Goal: Task Accomplishment & Management: Use online tool/utility

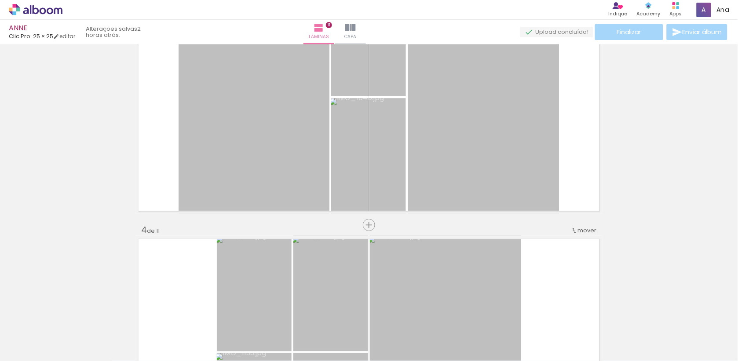
scroll to position [445, 0]
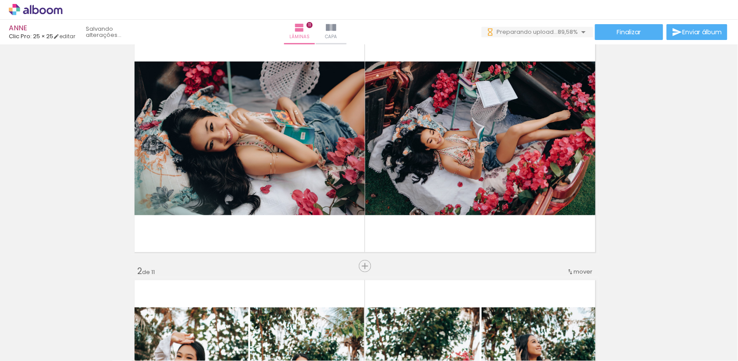
scroll to position [65, 4]
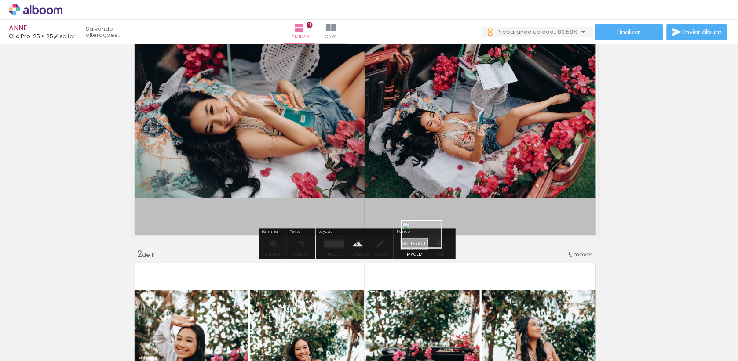
drag, startPoint x: 574, startPoint y: 325, endPoint x: 427, endPoint y: 247, distance: 165.6
click at [427, 247] on quentale-workspace at bounding box center [369, 180] width 738 height 361
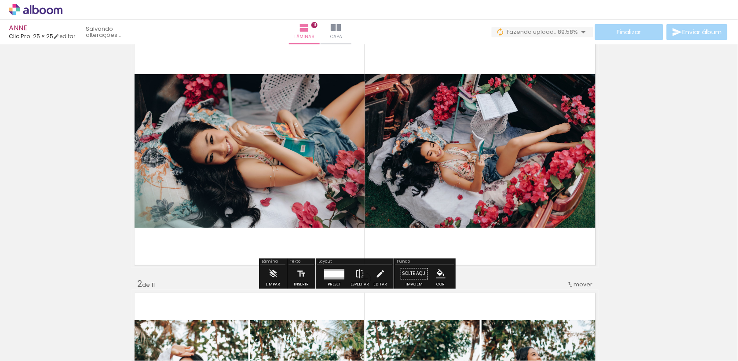
scroll to position [35, 3]
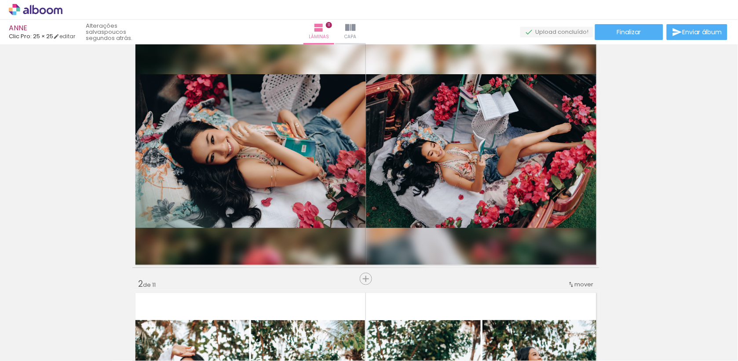
click at [38, 347] on span "Adicionar Fotos" at bounding box center [31, 350] width 26 height 10
click at [0, 0] on input "file" at bounding box center [0, 0] width 0 height 0
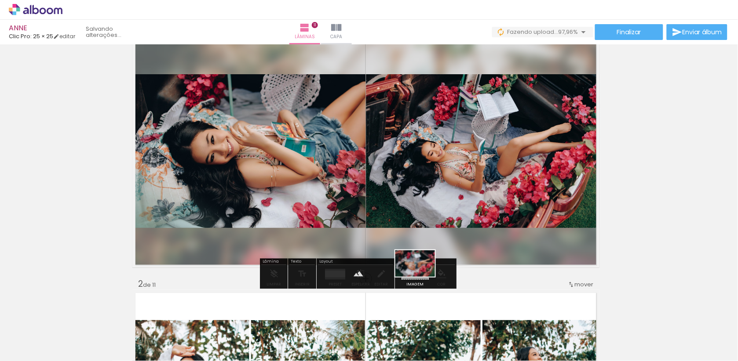
drag, startPoint x: 714, startPoint y: 332, endPoint x: 423, endPoint y: 277, distance: 296.6
click at [423, 277] on quentale-workspace at bounding box center [369, 180] width 738 height 361
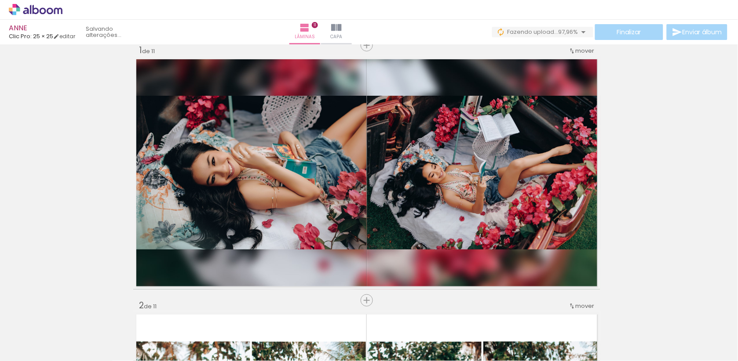
scroll to position [15, 2]
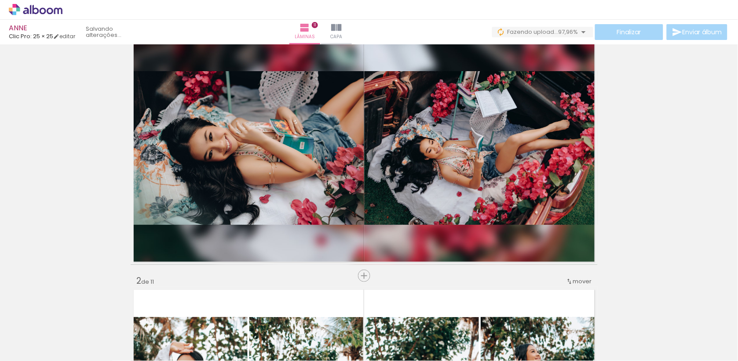
scroll to position [29, 5]
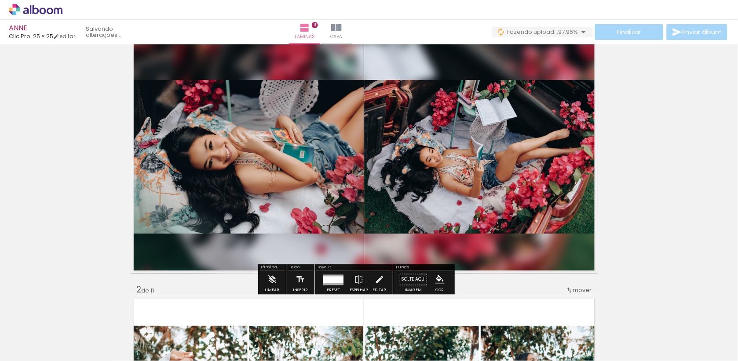
click at [524, 254] on quentale-layouter at bounding box center [364, 157] width 467 height 234
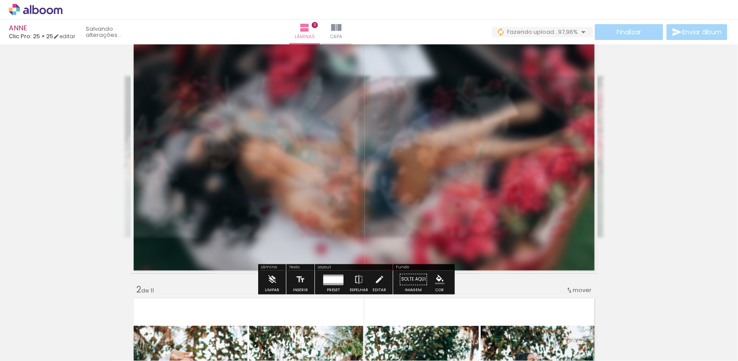
click at [429, 281] on paper-button "Solte aqui Imagem" at bounding box center [414, 282] width 32 height 22
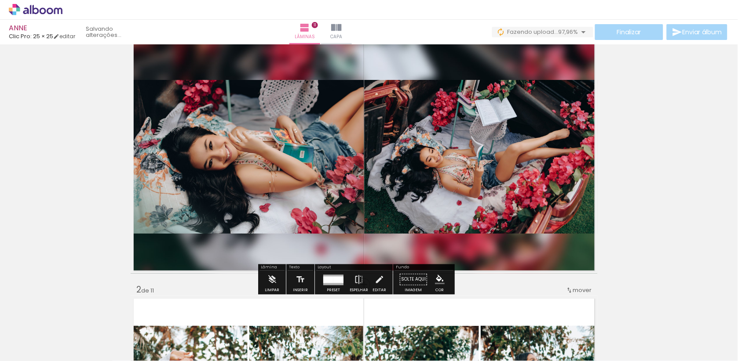
click at [426, 285] on paper-button "Solte aqui Imagem" at bounding box center [414, 282] width 32 height 22
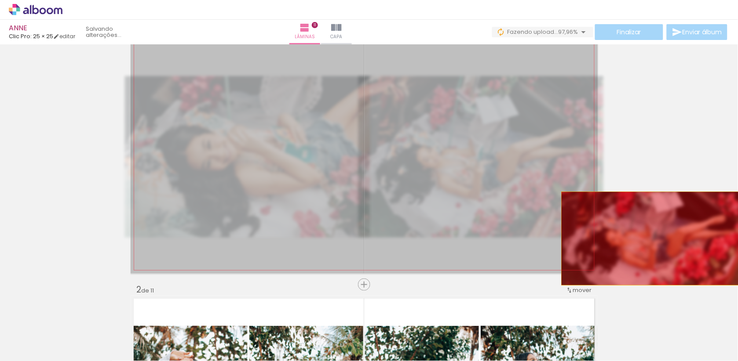
drag, startPoint x: 408, startPoint y: 245, endPoint x: 653, endPoint y: 237, distance: 245.1
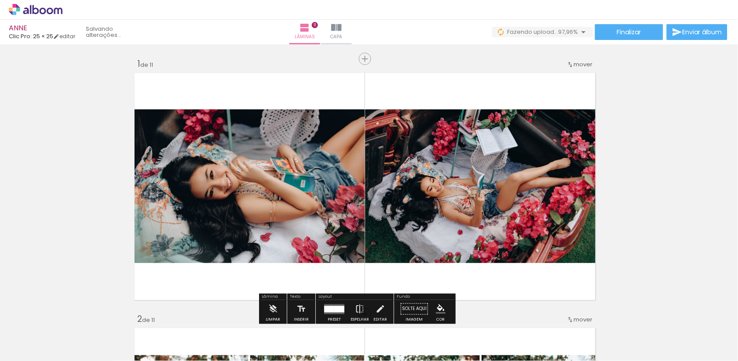
scroll to position [0, 4]
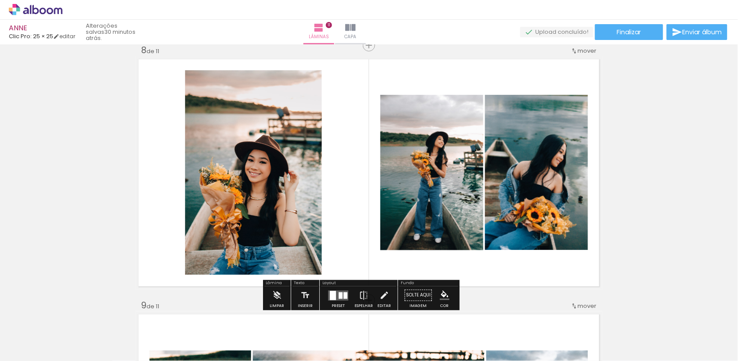
scroll to position [1827, 0]
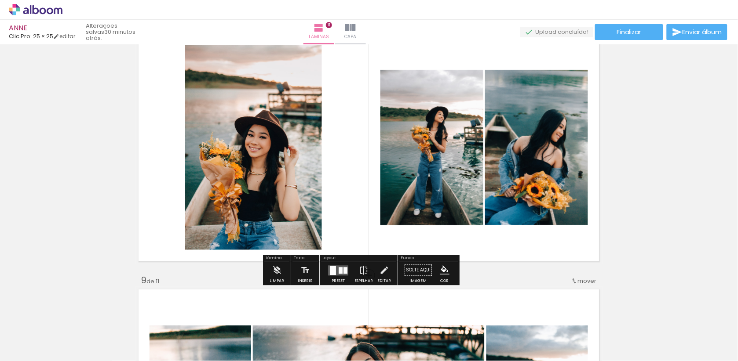
click at [347, 266] on div at bounding box center [338, 271] width 24 height 18
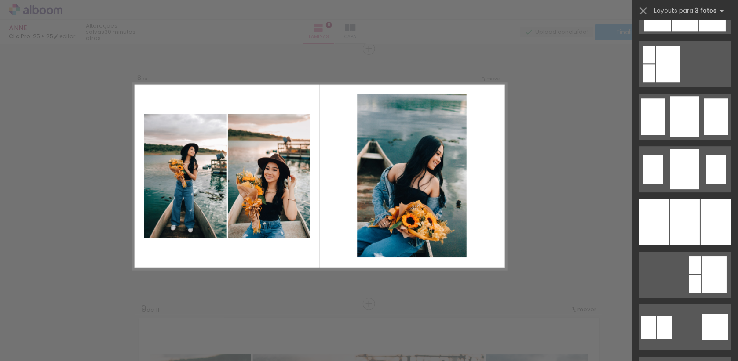
scroll to position [621, 0]
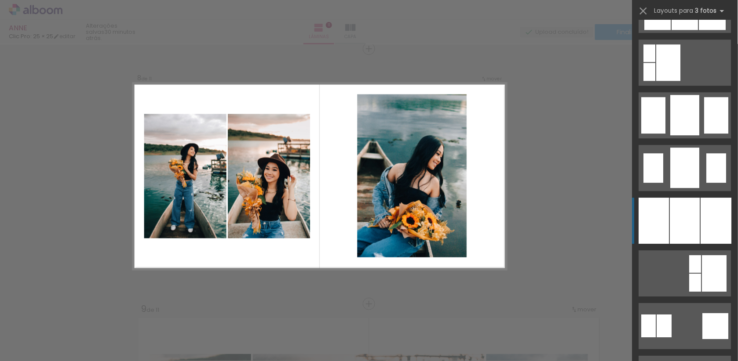
click at [701, 206] on div at bounding box center [716, 221] width 31 height 46
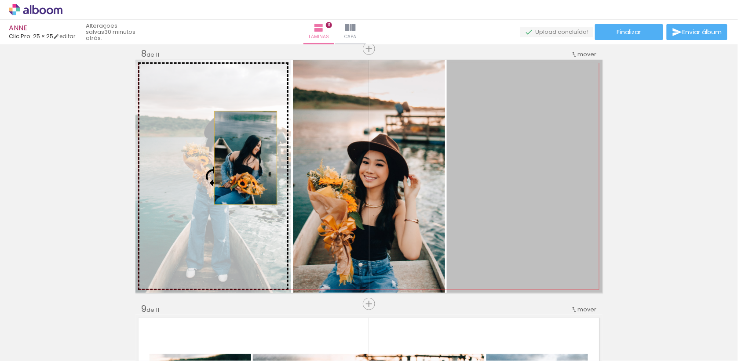
drag, startPoint x: 582, startPoint y: 184, endPoint x: 247, endPoint y: 158, distance: 336.1
click at [0, 0] on slot at bounding box center [0, 0] width 0 height 0
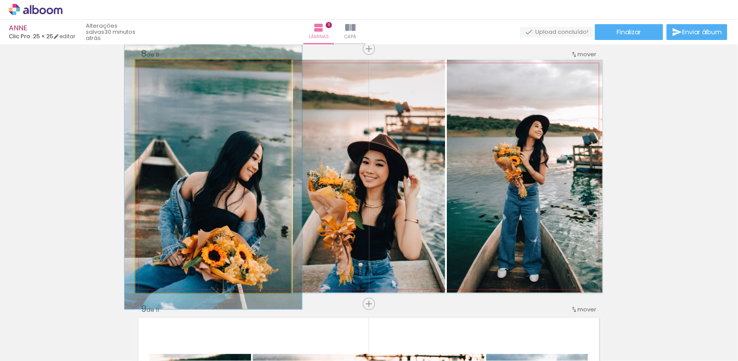
type paper-slider "114"
drag, startPoint x: 158, startPoint y: 69, endPoint x: 162, endPoint y: 69, distance: 4.4
click at [162, 69] on div at bounding box center [161, 69] width 8 height 8
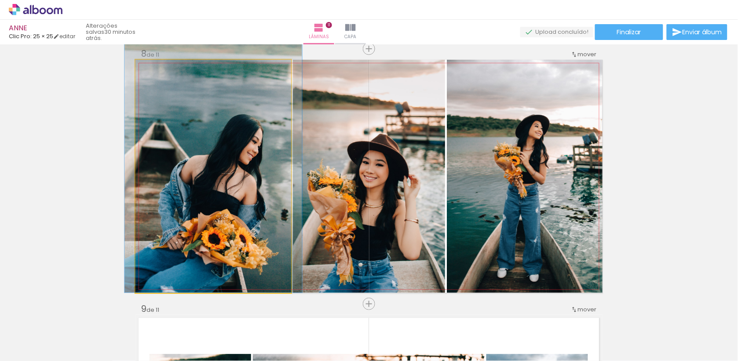
drag, startPoint x: 209, startPoint y: 142, endPoint x: 209, endPoint y: 115, distance: 26.8
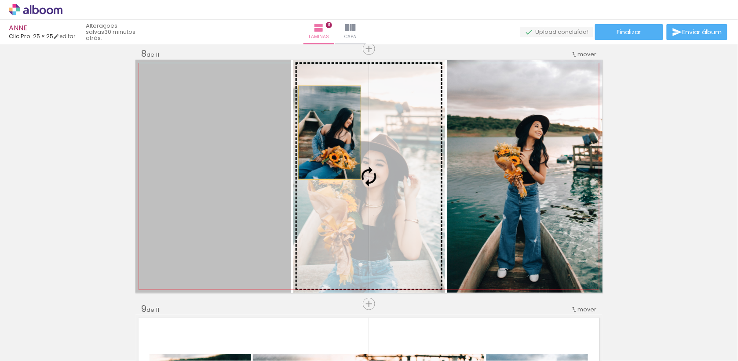
drag, startPoint x: 204, startPoint y: 149, endPoint x: 330, endPoint y: 132, distance: 127.3
click at [0, 0] on slot at bounding box center [0, 0] width 0 height 0
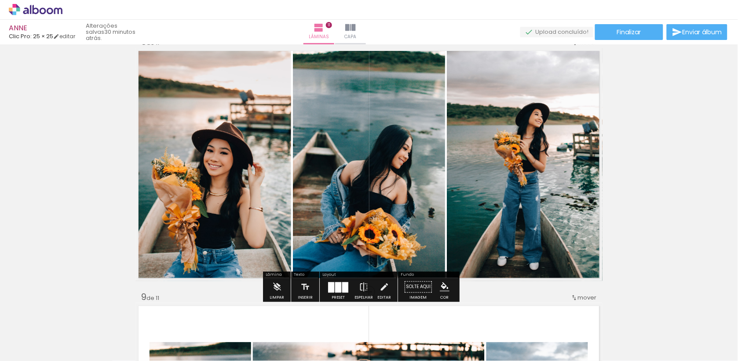
scroll to position [1816, 0]
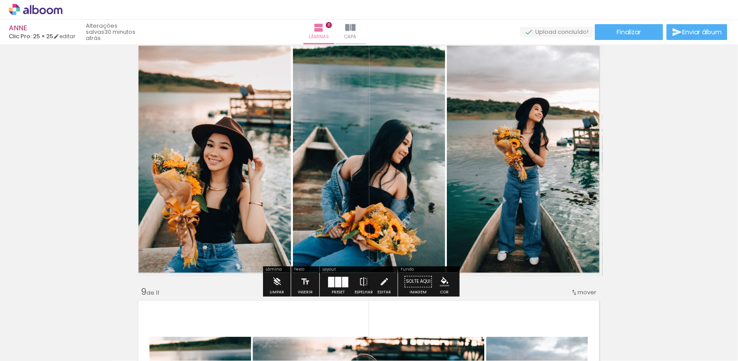
click at [348, 282] on div at bounding box center [345, 282] width 6 height 11
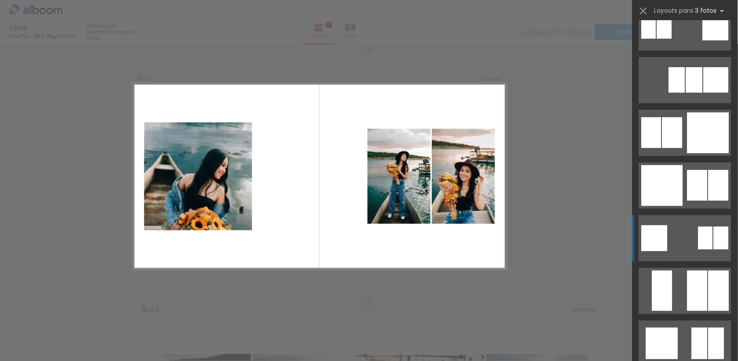
scroll to position [1131, 0]
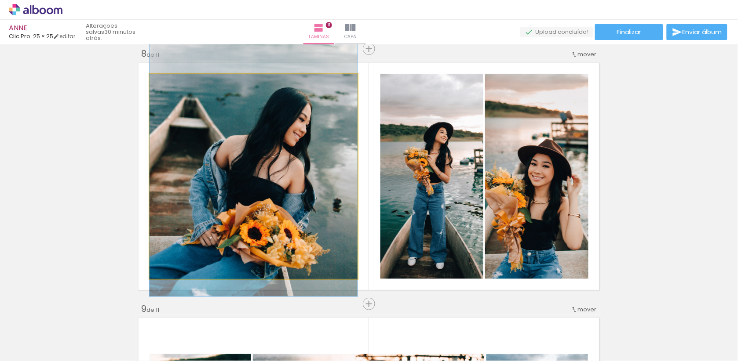
drag, startPoint x: 285, startPoint y: 201, endPoint x: 283, endPoint y: 163, distance: 38.8
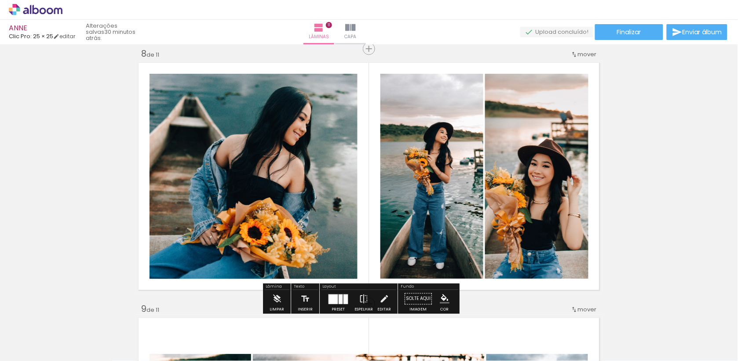
click at [392, 169] on quentale-photo at bounding box center [431, 176] width 103 height 205
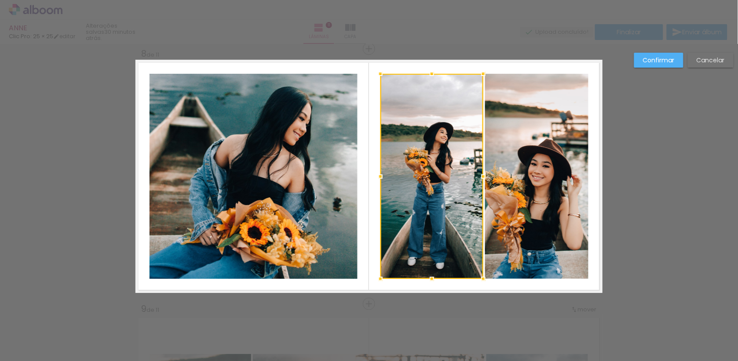
scroll to position [1799, 0]
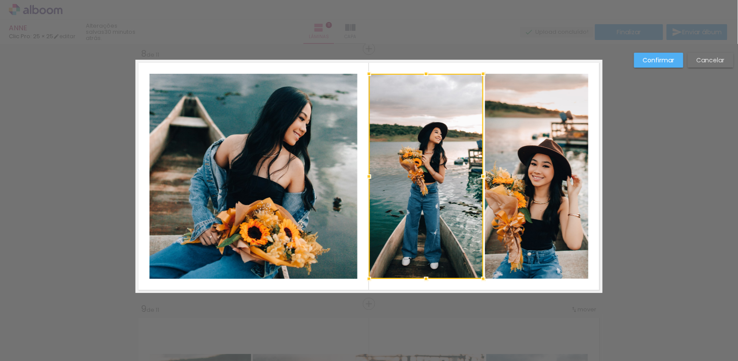
drag, startPoint x: 380, startPoint y: 174, endPoint x: 369, endPoint y: 175, distance: 11.4
click at [369, 175] on div at bounding box center [369, 177] width 18 height 18
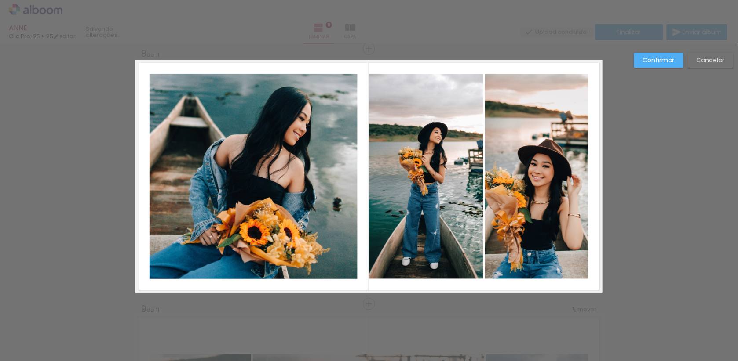
click at [508, 183] on quentale-photo at bounding box center [536, 176] width 103 height 205
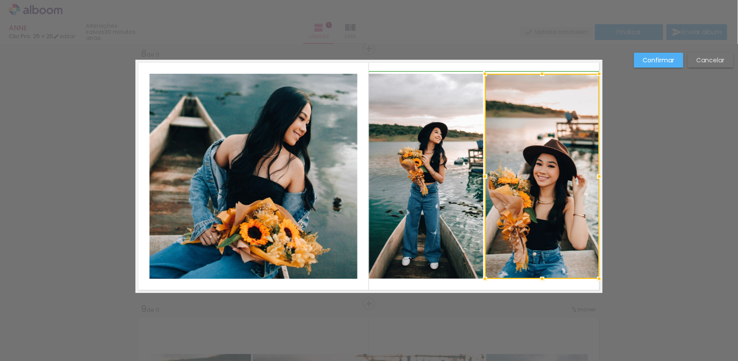
drag, startPoint x: 590, startPoint y: 173, endPoint x: 599, endPoint y: 171, distance: 9.1
click at [599, 171] on div at bounding box center [600, 177] width 18 height 18
click at [0, 0] on slot "Confirmar" at bounding box center [0, 0] width 0 height 0
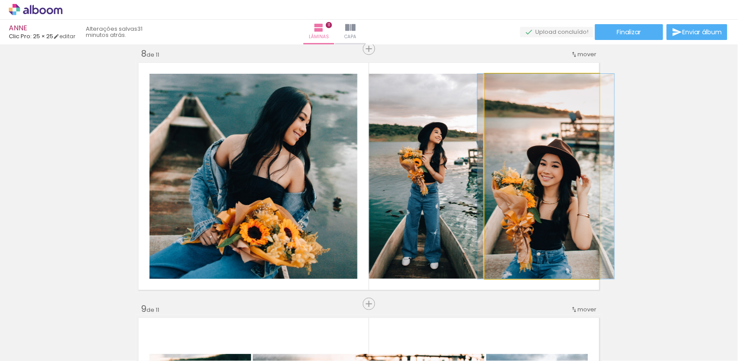
click at [568, 120] on div at bounding box center [546, 176] width 137 height 205
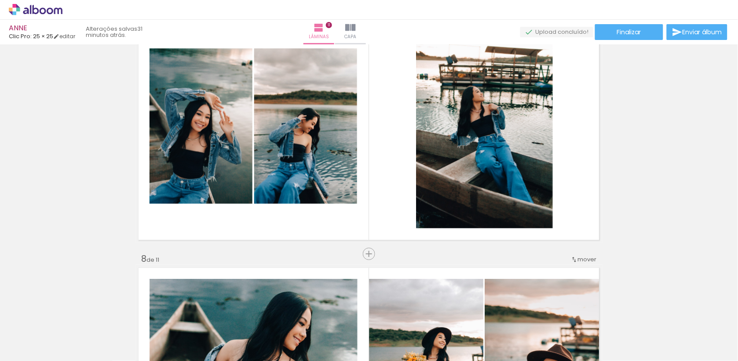
scroll to position [1592, 0]
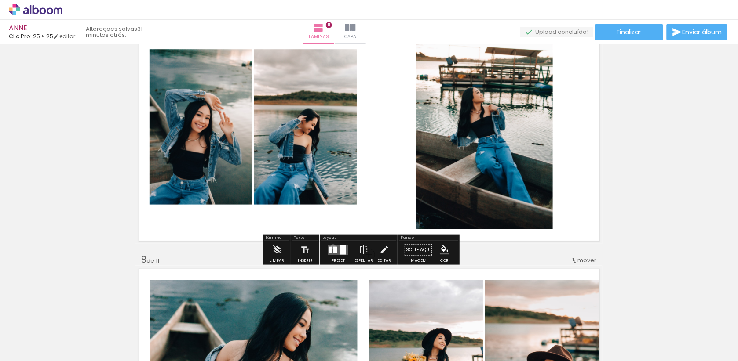
click at [337, 248] on div at bounding box center [335, 250] width 4 height 7
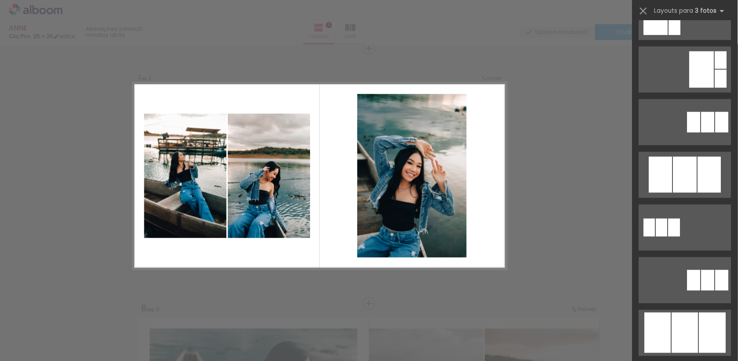
scroll to position [499, 0]
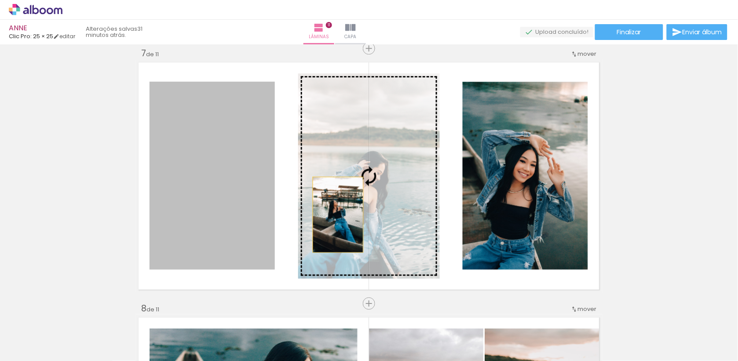
drag, startPoint x: 224, startPoint y: 226, endPoint x: 338, endPoint y: 215, distance: 114.5
click at [0, 0] on slot at bounding box center [0, 0] width 0 height 0
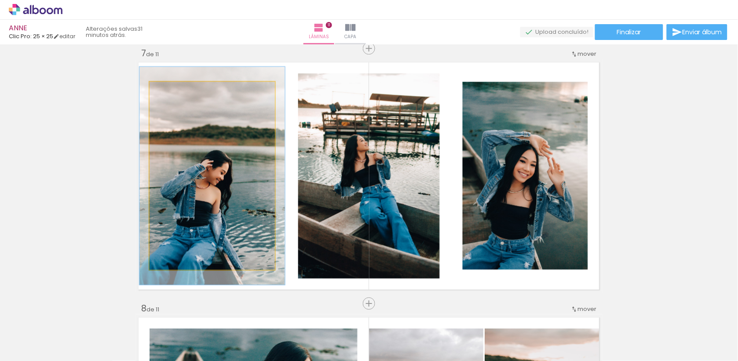
drag, startPoint x: 172, startPoint y: 92, endPoint x: 176, endPoint y: 92, distance: 4.8
click at [176, 92] on div at bounding box center [175, 91] width 8 height 8
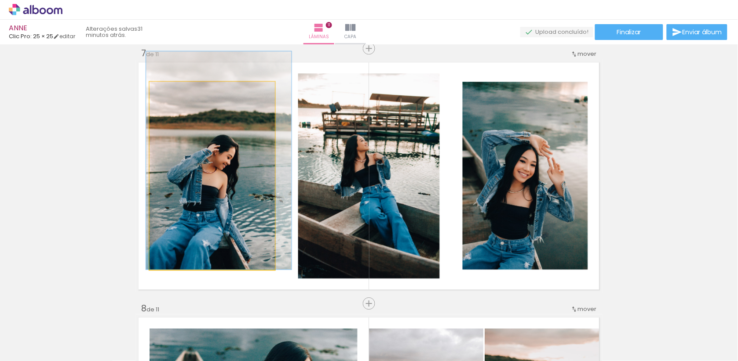
drag, startPoint x: 191, startPoint y: 139, endPoint x: 197, endPoint y: 101, distance: 38.8
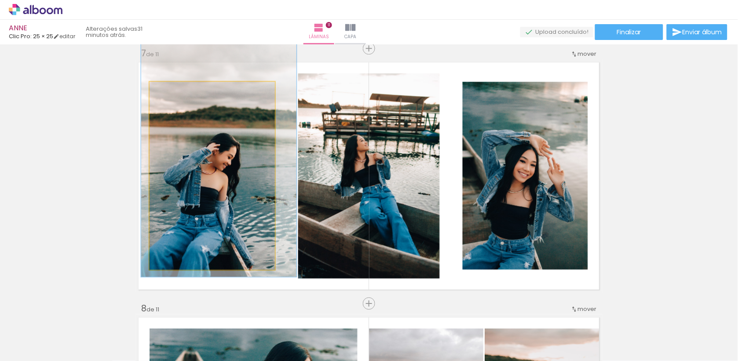
type paper-slider "125"
click at [181, 91] on div at bounding box center [179, 91] width 8 height 8
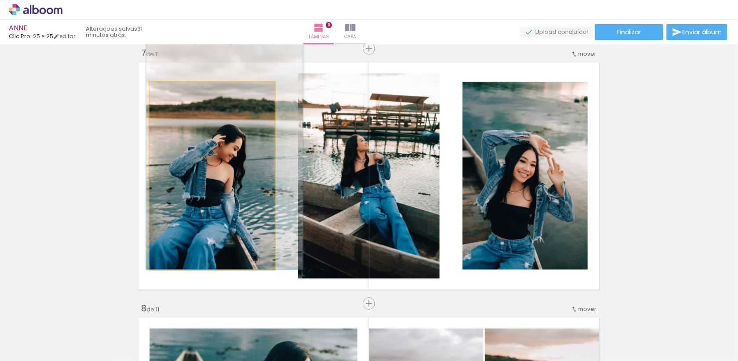
drag, startPoint x: 191, startPoint y: 149, endPoint x: 197, endPoint y: 122, distance: 27.4
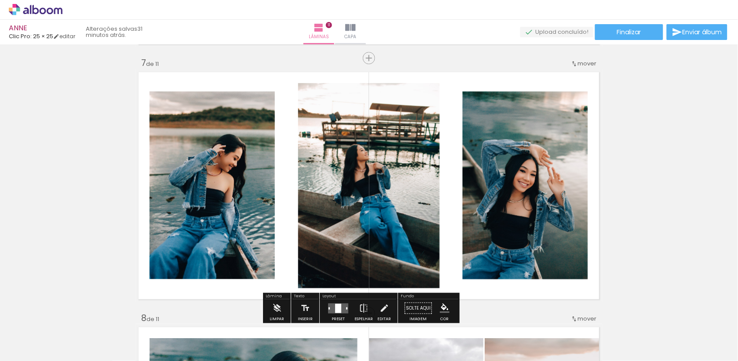
scroll to position [1535, 0]
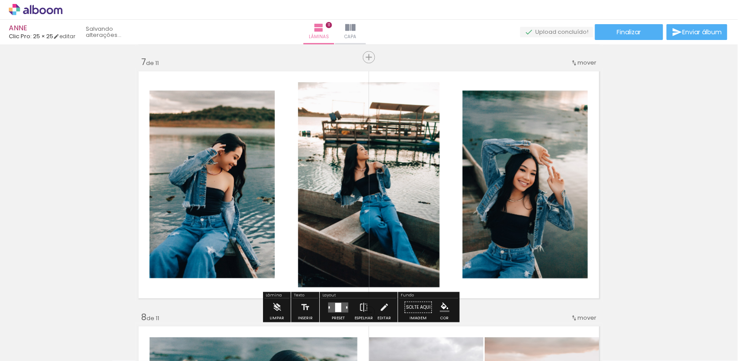
click at [575, 68] on div "mover" at bounding box center [584, 62] width 26 height 15
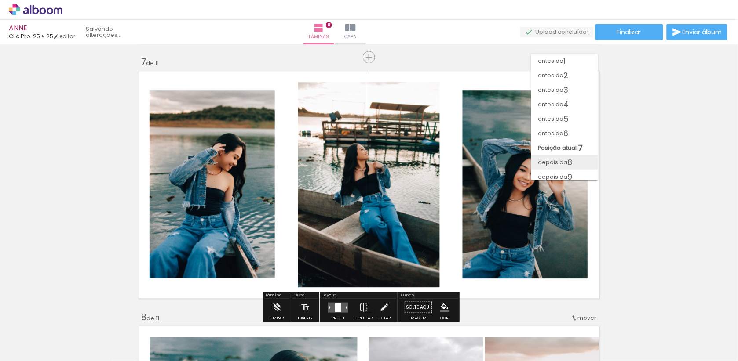
click at [570, 162] on span "8" at bounding box center [570, 162] width 5 height 15
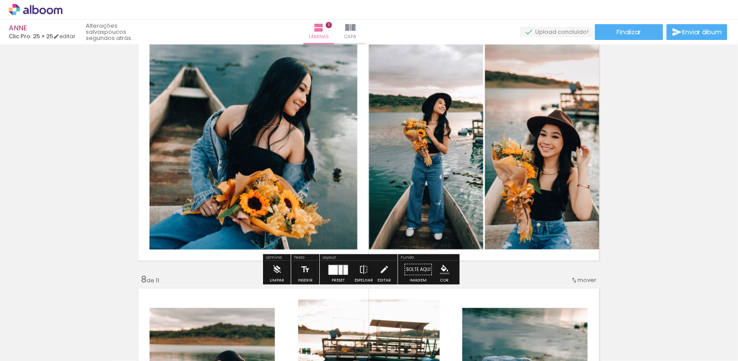
scroll to position [1632, 0]
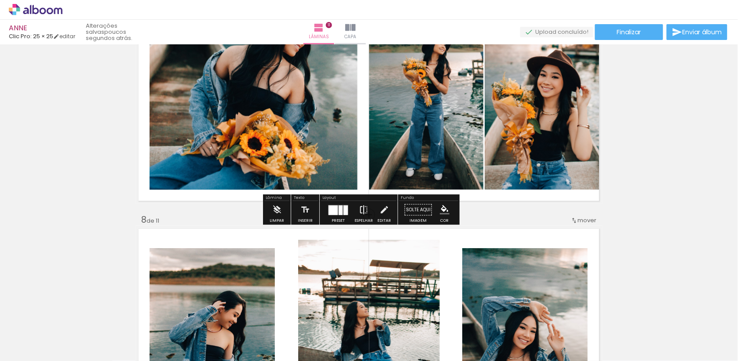
click at [375, 214] on paper-button "Espelhar" at bounding box center [363, 212] width 23 height 22
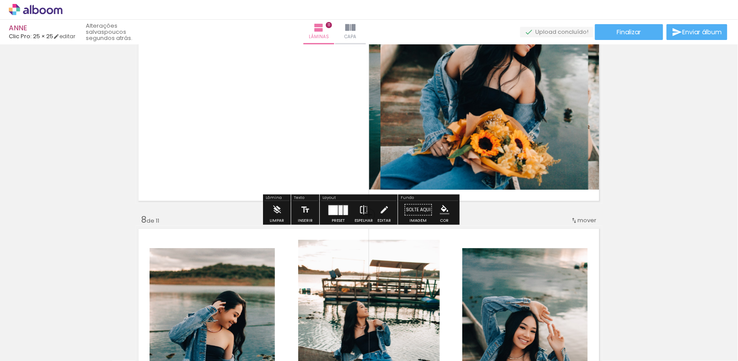
click at [375, 214] on paper-button "Espelhar" at bounding box center [363, 212] width 23 height 22
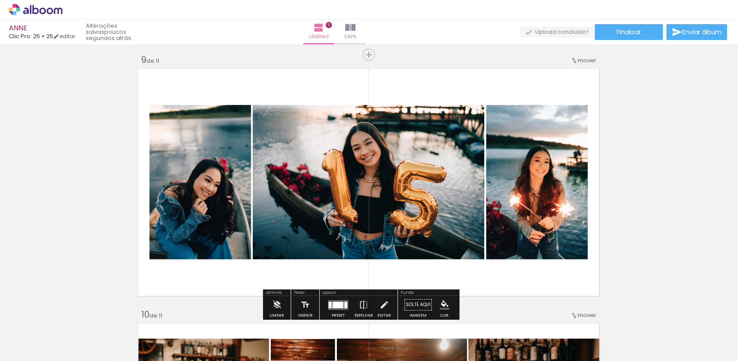
scroll to position [1979, 0]
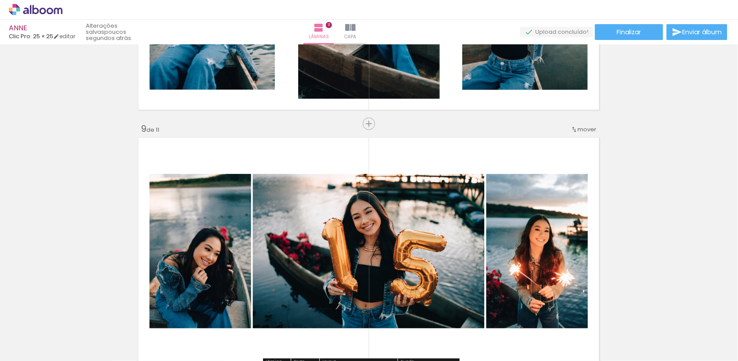
click at [585, 128] on span "mover" at bounding box center [587, 129] width 19 height 8
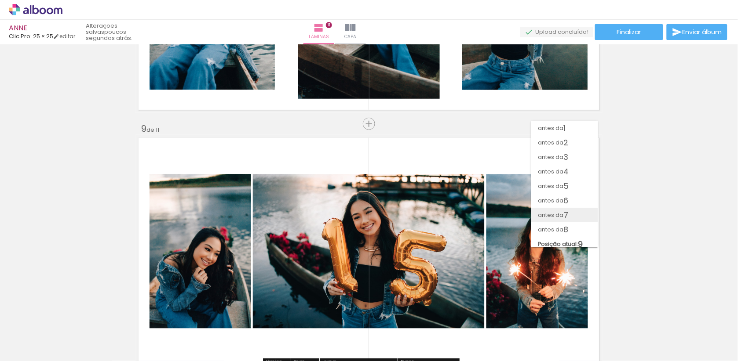
click at [565, 208] on span "7" at bounding box center [566, 215] width 5 height 15
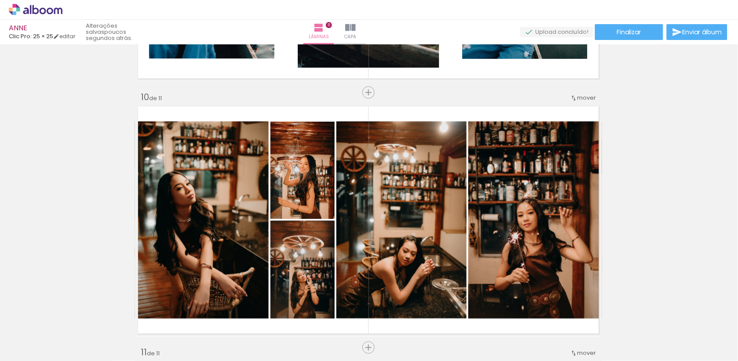
scroll to position [2264, 0]
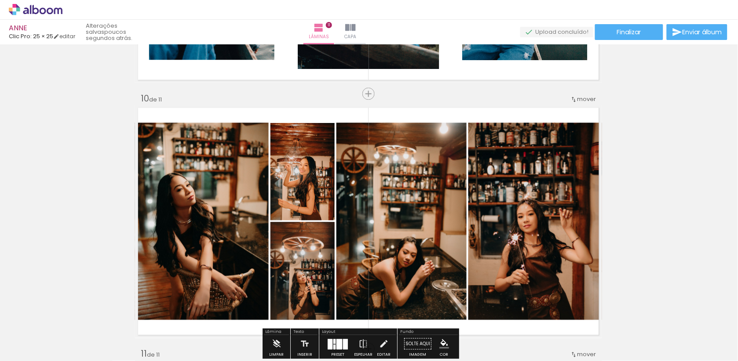
click at [585, 93] on div "mover" at bounding box center [583, 99] width 26 height 15
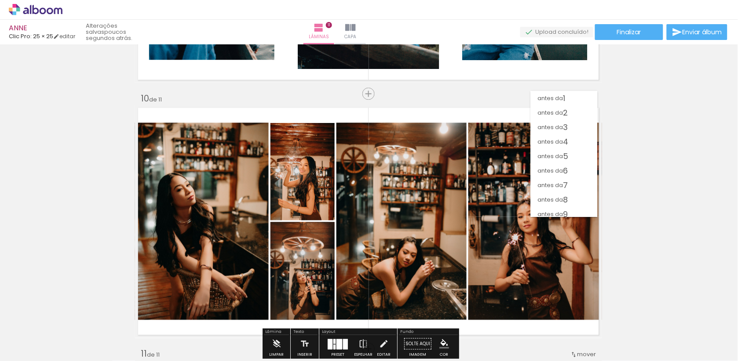
click at [564, 236] on span "depois da" at bounding box center [552, 243] width 29 height 15
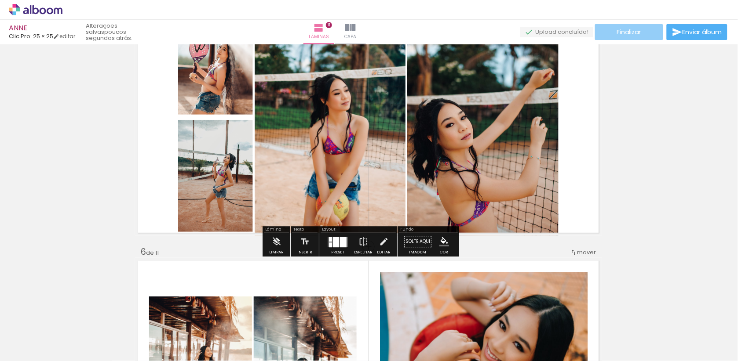
scroll to position [620, 0]
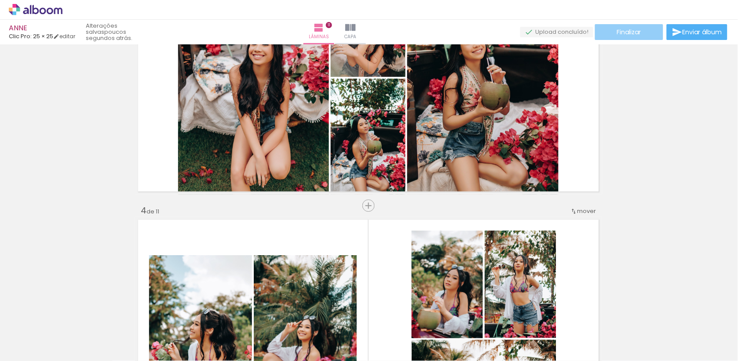
click at [649, 33] on paper-button "Finalizar" at bounding box center [629, 32] width 68 height 16
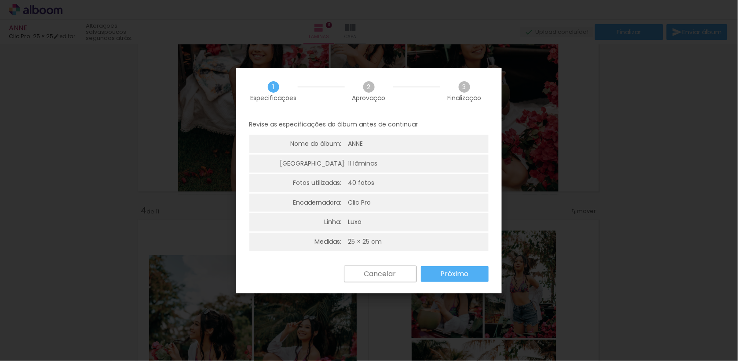
click at [0, 0] on slot "Próximo" at bounding box center [0, 0] width 0 height 0
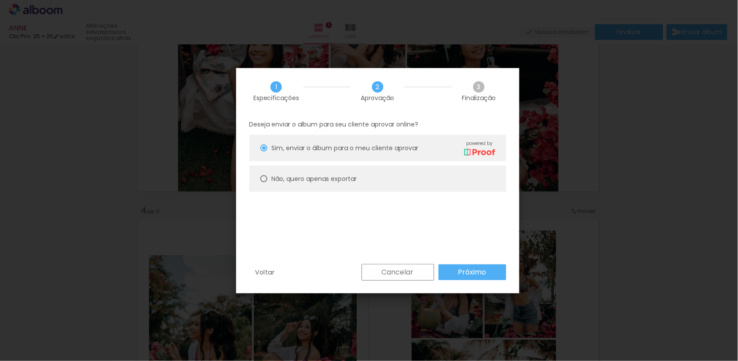
click at [423, 169] on paper-radio-button "Não, quero apenas exportar" at bounding box center [377, 179] width 257 height 26
type paper-radio-button "on"
click at [0, 0] on slot "Próximo" at bounding box center [0, 0] width 0 height 0
type input "Alta, 300 DPI"
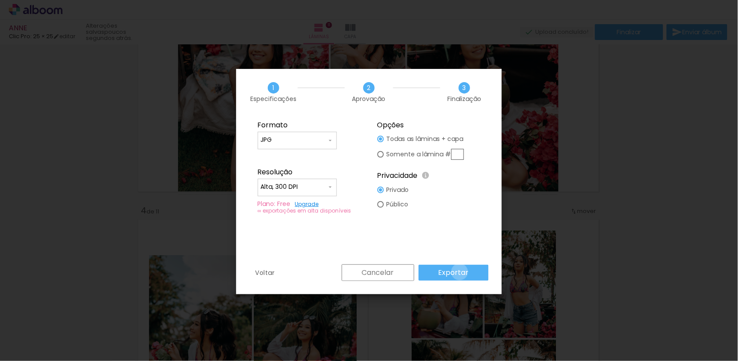
click at [0, 0] on slot "Exportar" at bounding box center [0, 0] width 0 height 0
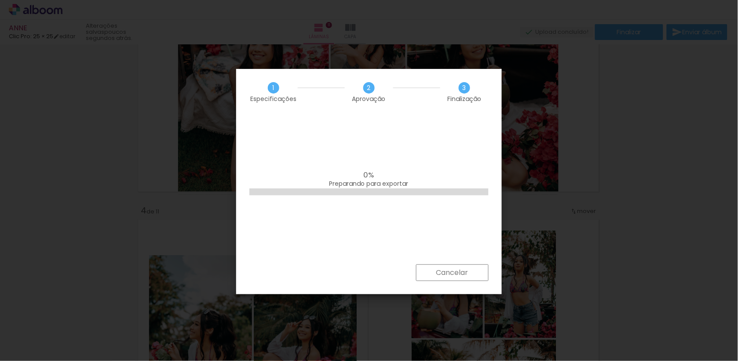
click at [314, 1] on iron-overlay-backdrop at bounding box center [369, 180] width 738 height 361
